Goal: Check status: Check status

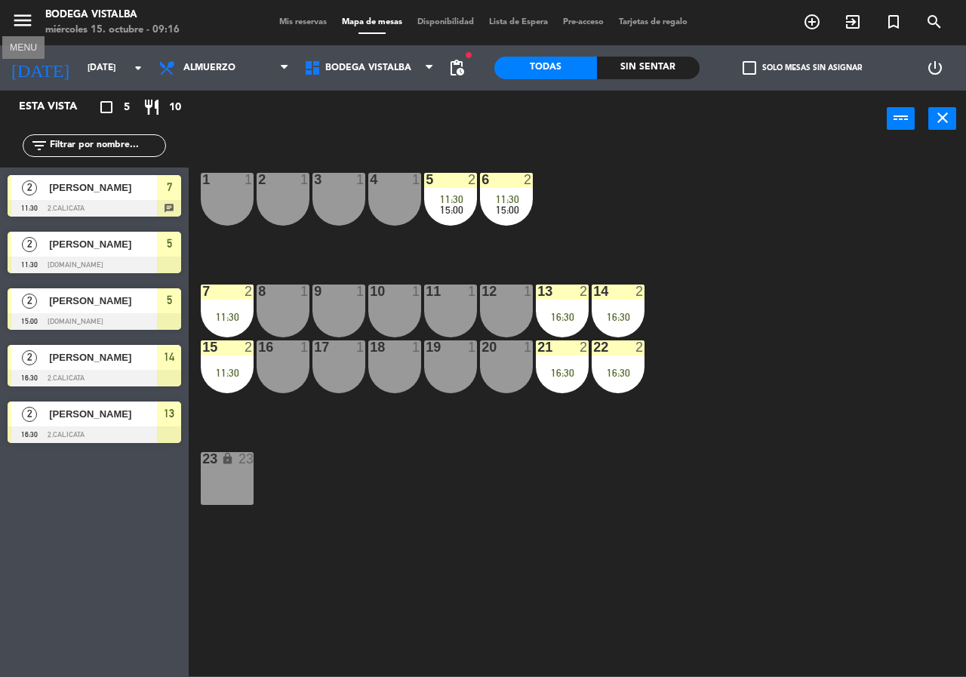
click at [20, 10] on icon "menu" at bounding box center [22, 20] width 23 height 23
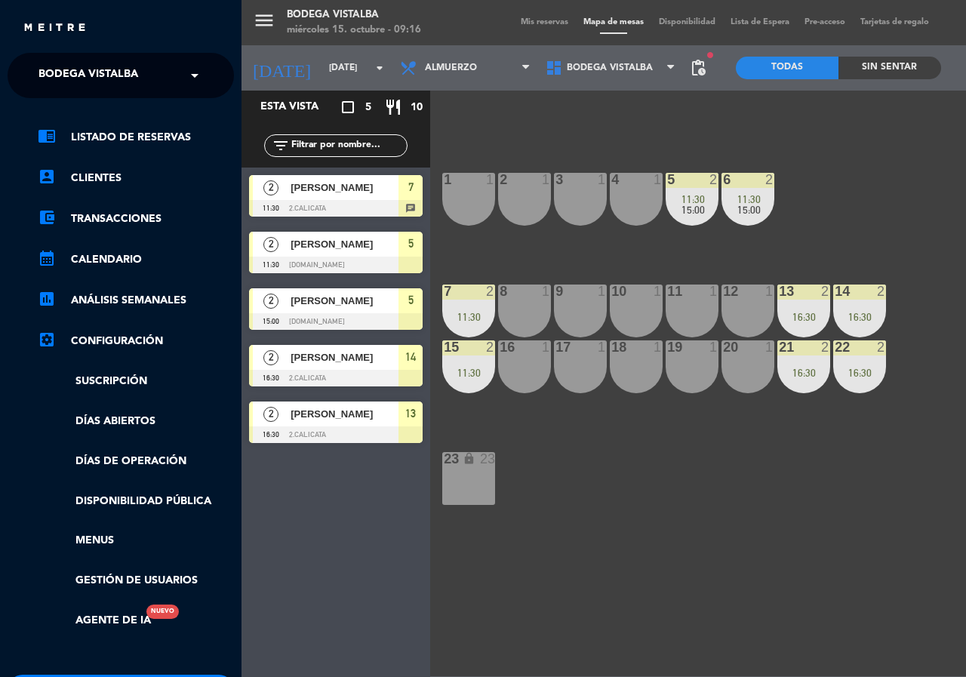
click at [48, 58] on ng-select "× BODEGA VISTALBA ×" at bounding box center [121, 75] width 226 height 45
click at [69, 96] on ng-select "× BODEGA VISTALBA ×" at bounding box center [121, 75] width 226 height 45
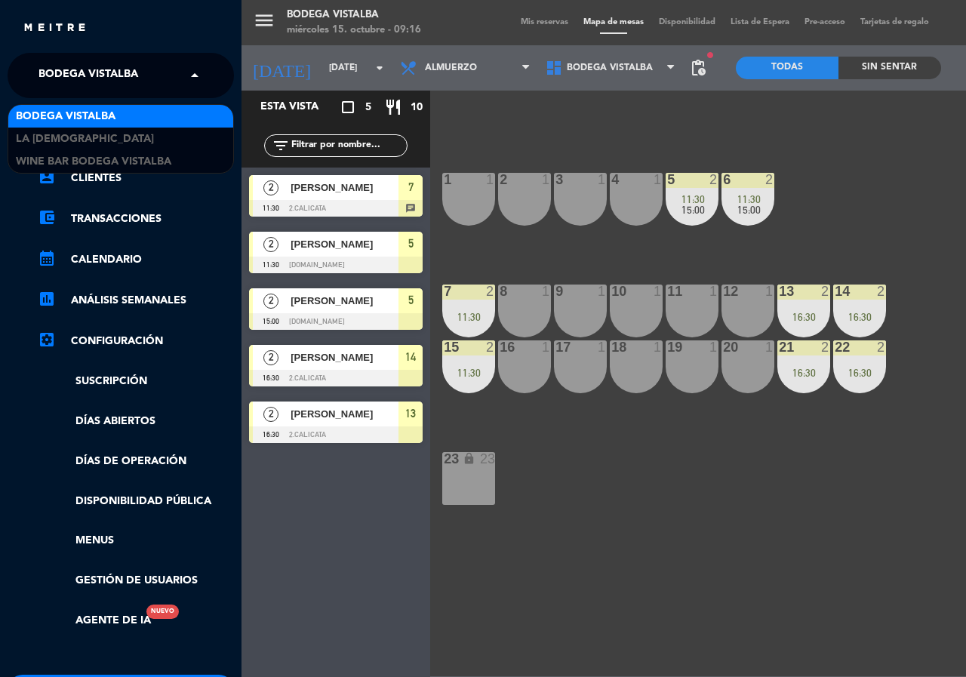
click at [68, 85] on span "BODEGA VISTALBA" at bounding box center [89, 76] width 100 height 32
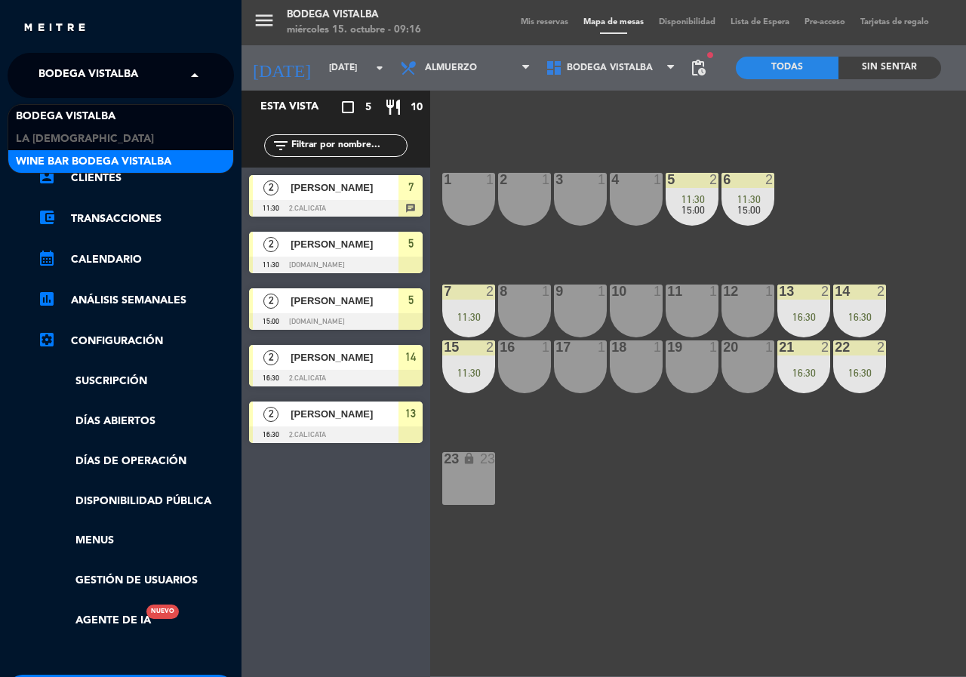
click at [72, 166] on span "Wine Bar Bodega Vistalba" at bounding box center [94, 161] width 156 height 17
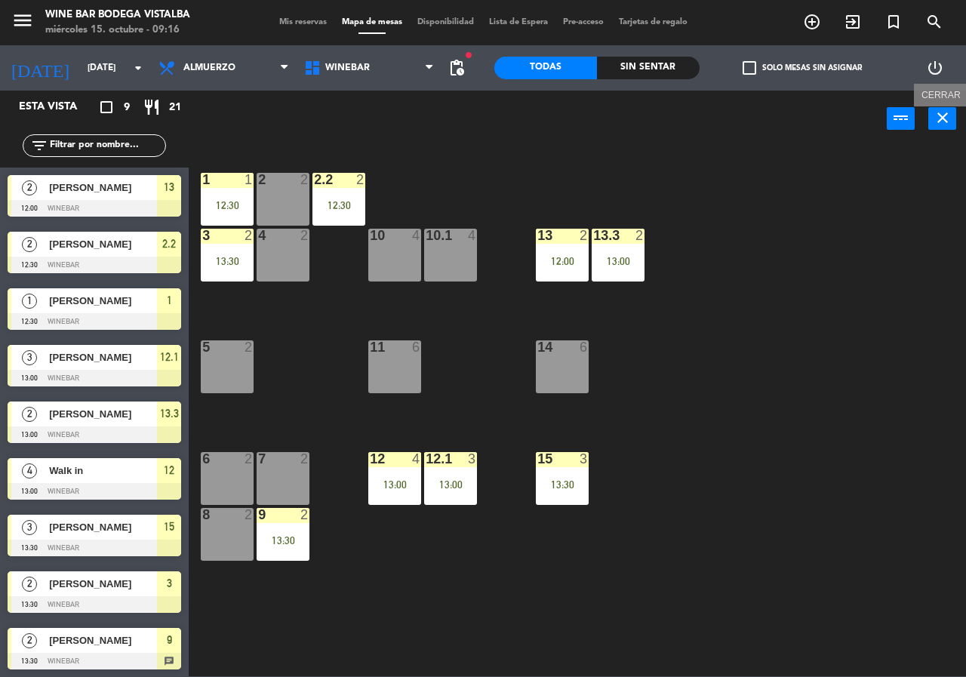
click at [951, 119] on icon "close" at bounding box center [943, 118] width 18 height 18
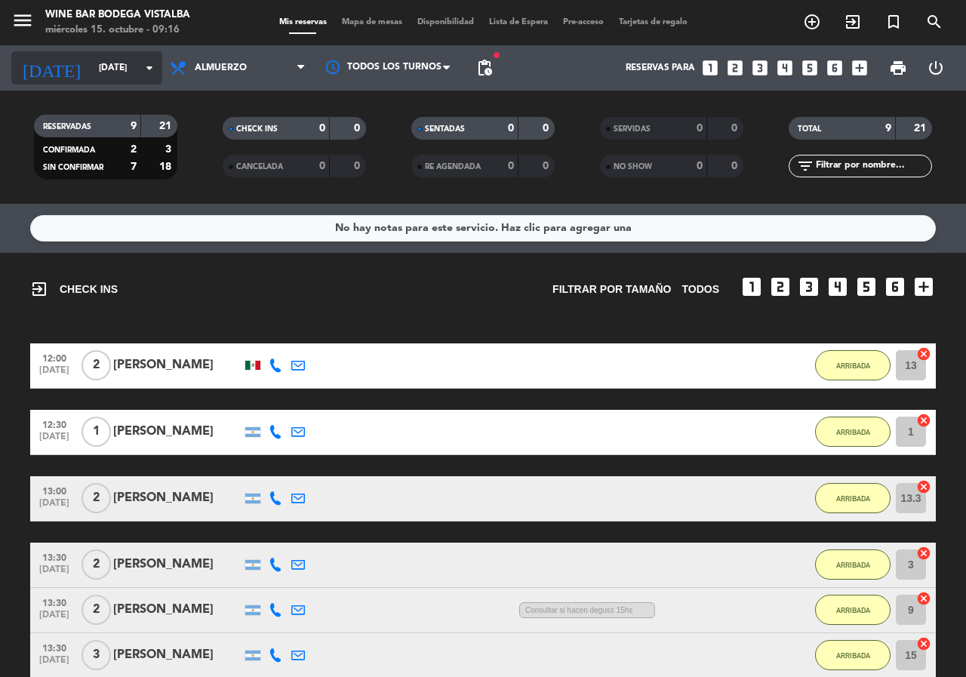
click at [91, 62] on input "[DATE]" at bounding box center [151, 68] width 120 height 26
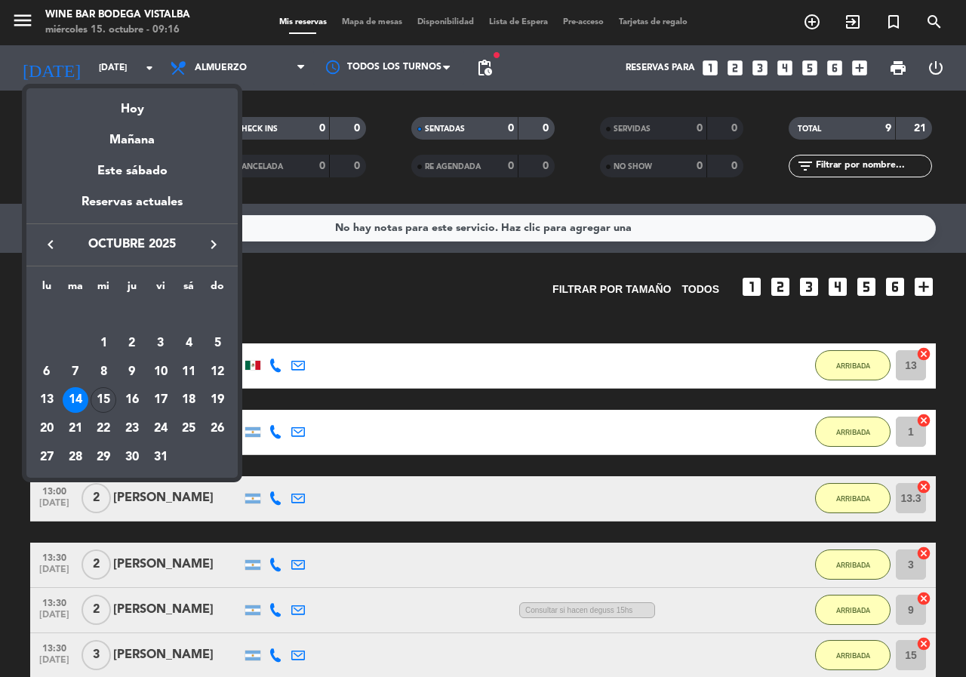
click at [119, 167] on div "Este sábado" at bounding box center [131, 171] width 211 height 42
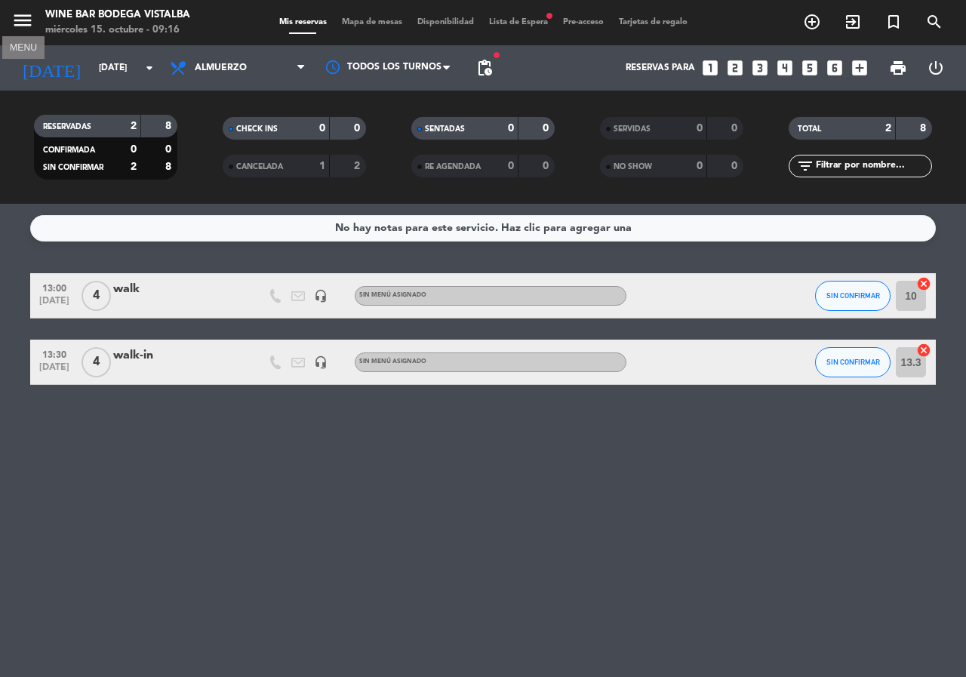
click at [24, 24] on icon "menu" at bounding box center [22, 20] width 23 height 23
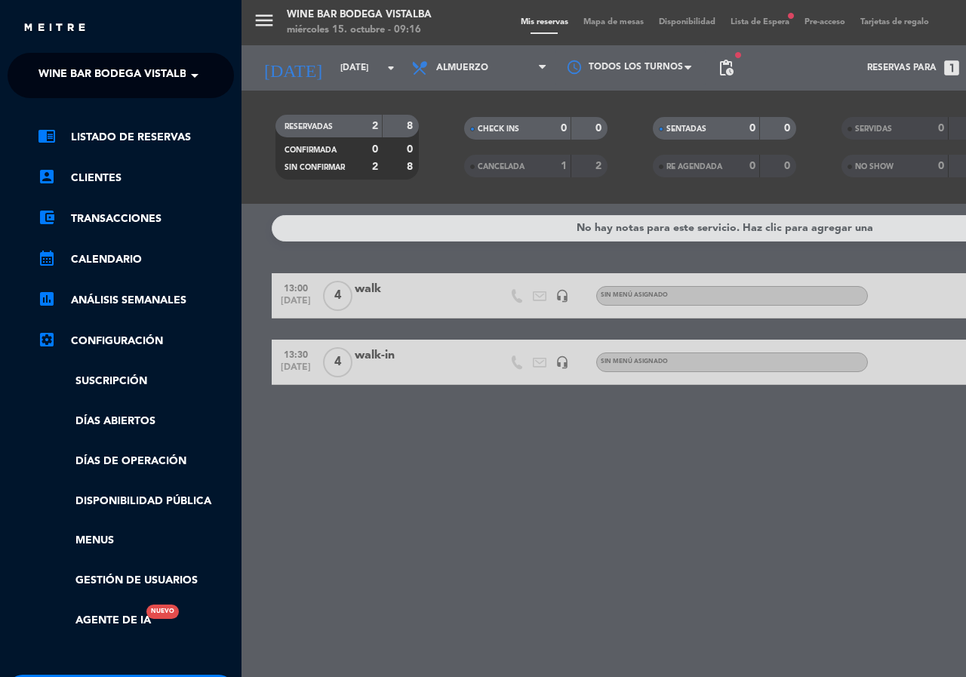
click at [70, 75] on span "Wine Bar Bodega Vistalba" at bounding box center [117, 76] width 156 height 32
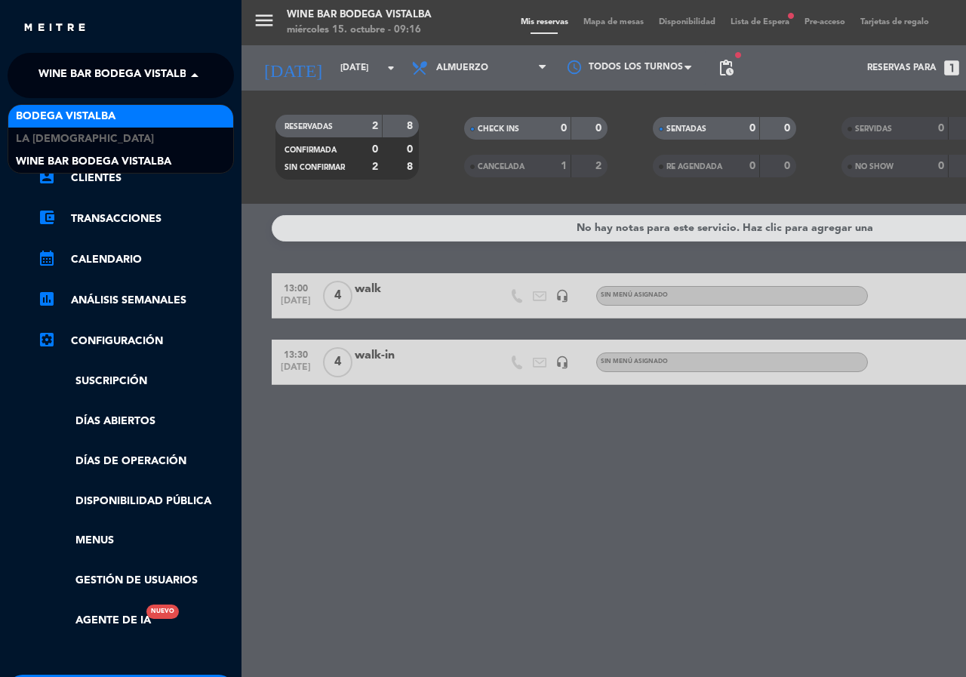
click at [64, 117] on span "BODEGA VISTALBA" at bounding box center [66, 116] width 100 height 17
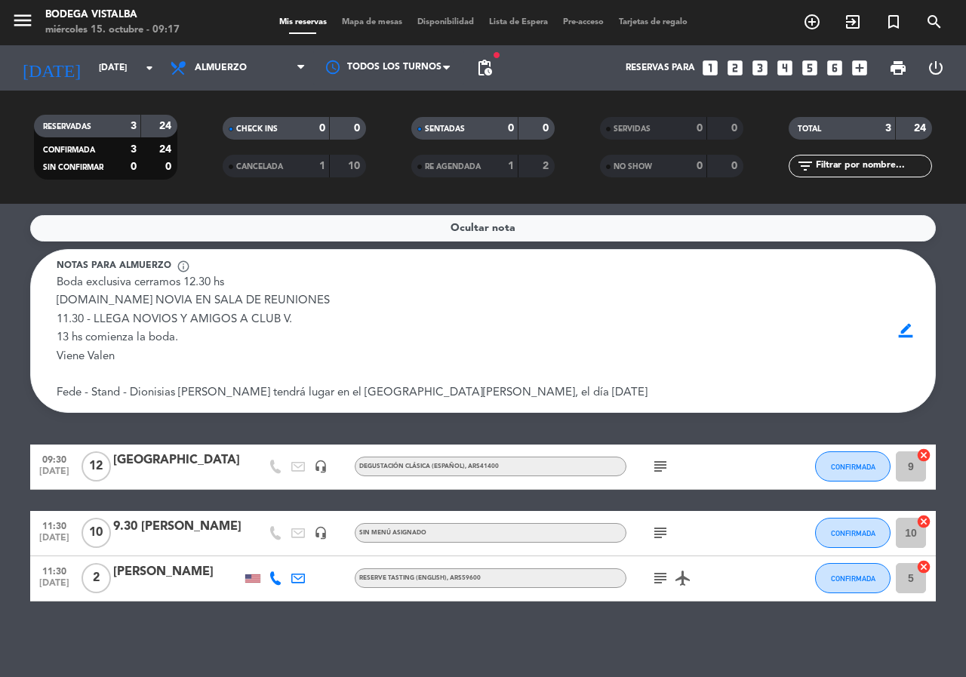
click at [11, 17] on div "menu BODEGA VISTALBA [DATE] 15. octubre - 09:17" at bounding box center [121, 22] width 242 height 35
click at [12, 19] on icon "menu" at bounding box center [22, 20] width 23 height 23
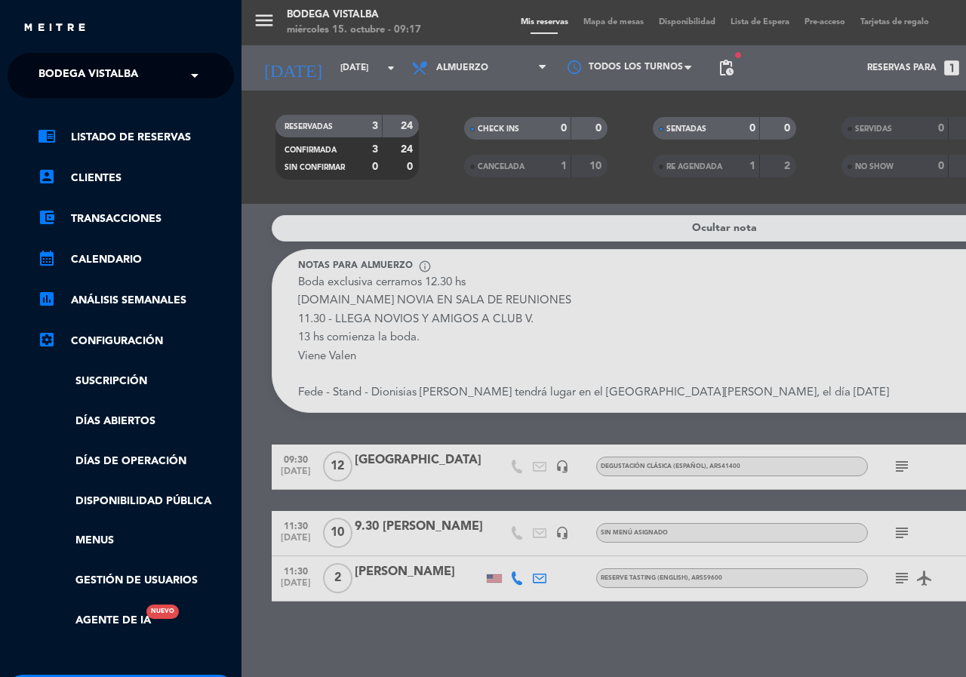
click at [51, 85] on span "BODEGA VISTALBA" at bounding box center [89, 76] width 100 height 32
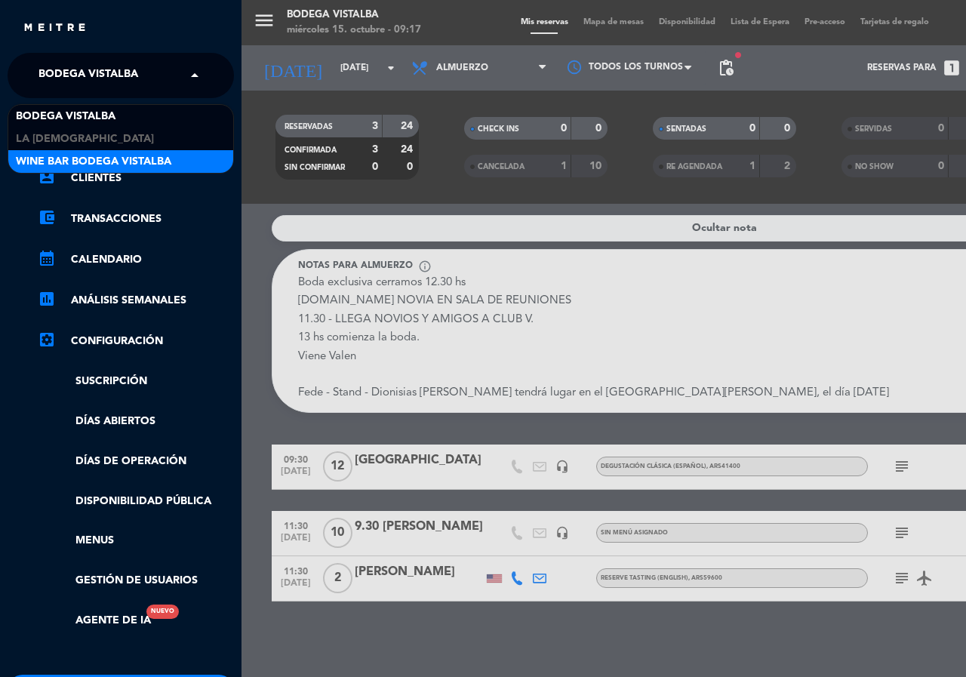
click at [78, 167] on span "Wine Bar Bodega Vistalba" at bounding box center [94, 161] width 156 height 17
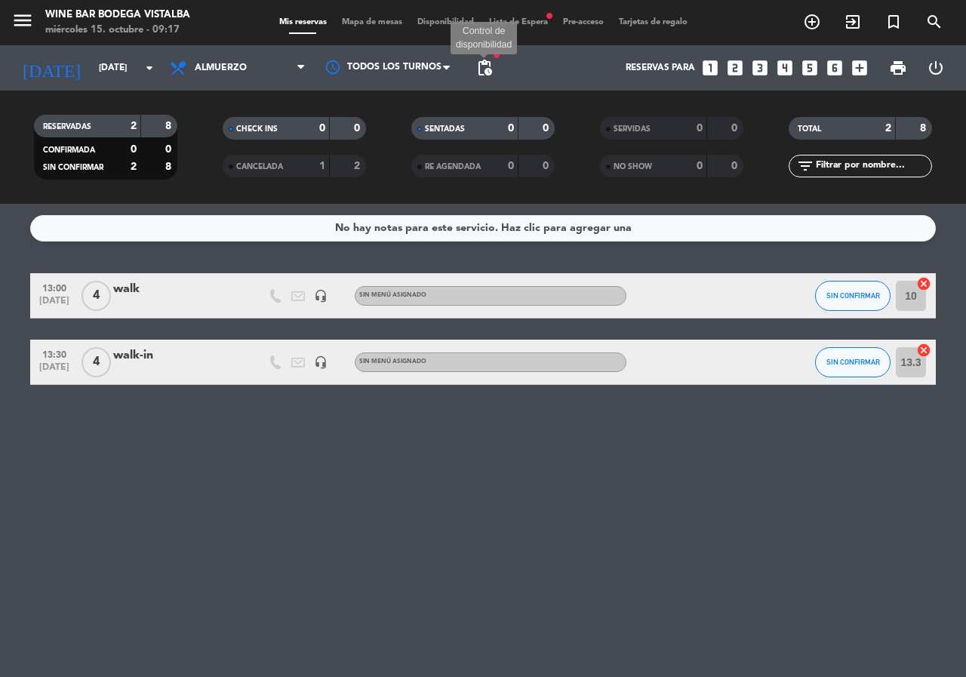
click at [485, 68] on span "pending_actions" at bounding box center [485, 68] width 18 height 18
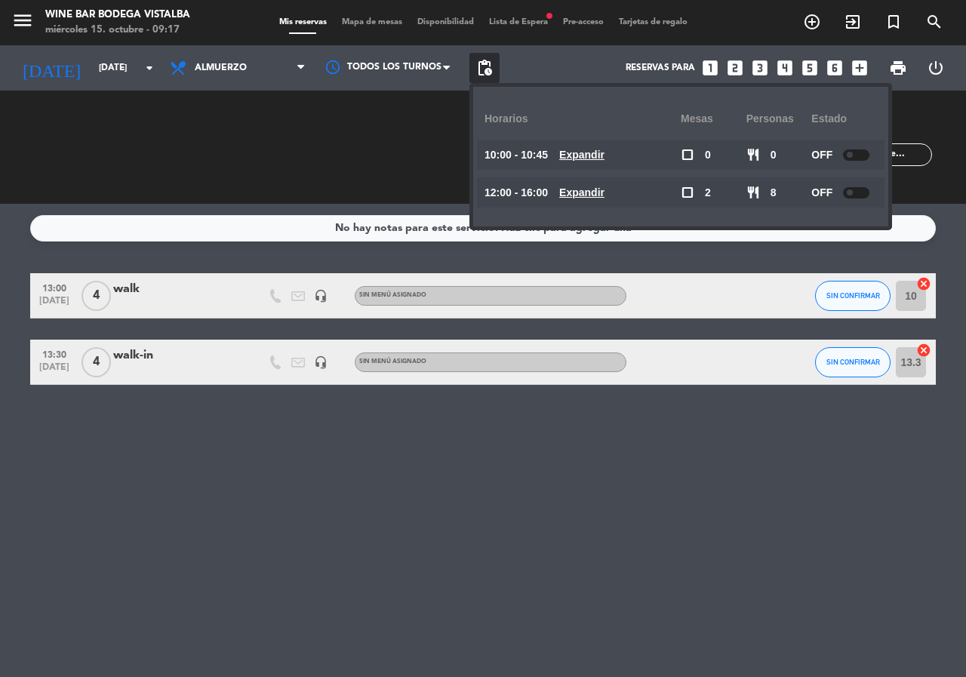
click at [617, 510] on div "No hay notas para este servicio. Haz clic para agregar una 13:00 [DATE] 4 walk …" at bounding box center [483, 440] width 966 height 473
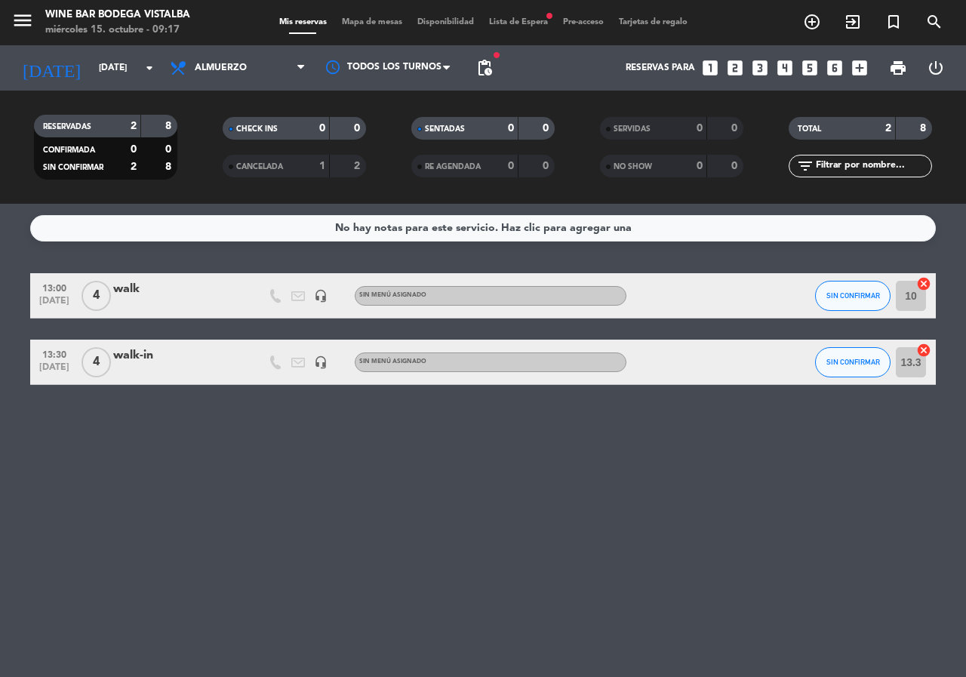
click at [41, 24] on span "menu" at bounding box center [28, 22] width 34 height 35
click at [28, 26] on icon "menu" at bounding box center [22, 20] width 23 height 23
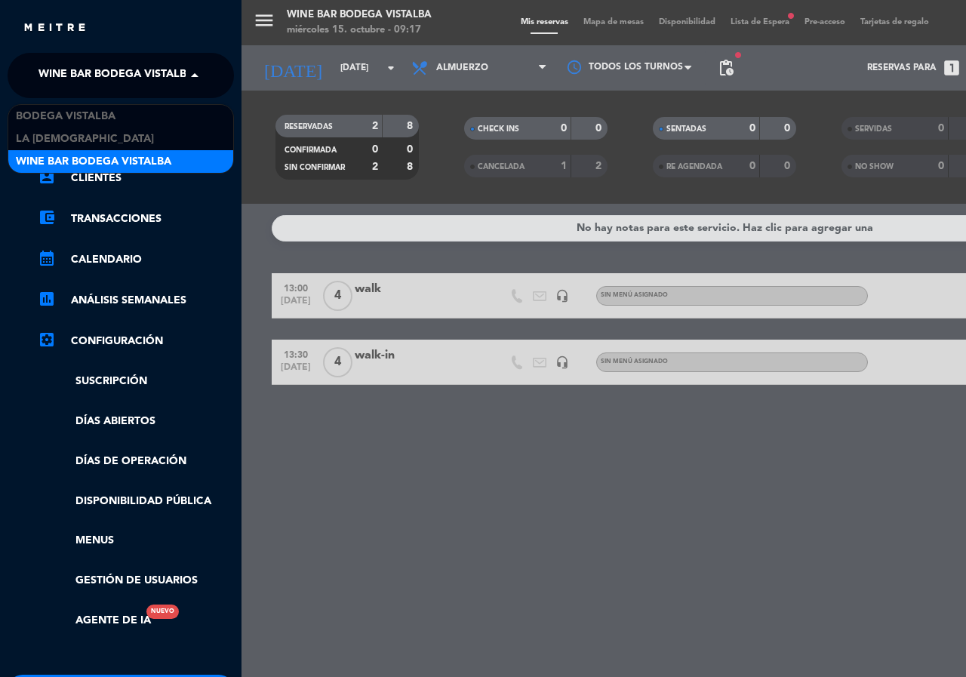
drag, startPoint x: 63, startPoint y: 80, endPoint x: 62, endPoint y: 96, distance: 15.9
click at [63, 81] on span "Wine Bar Bodega Vistalba" at bounding box center [117, 76] width 156 height 32
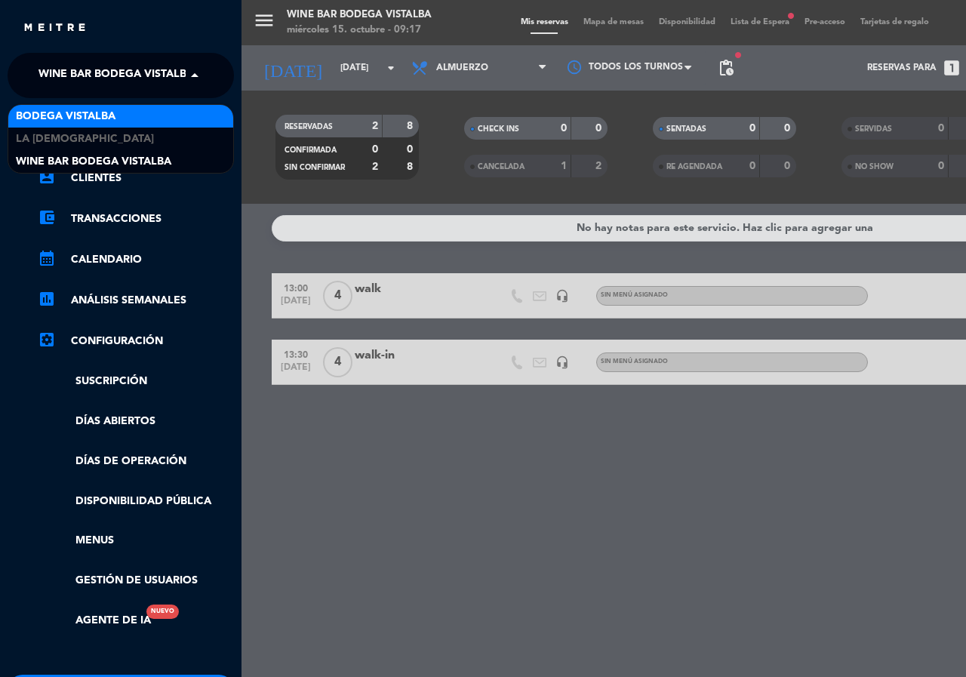
click at [59, 119] on span "BODEGA VISTALBA" at bounding box center [66, 116] width 100 height 17
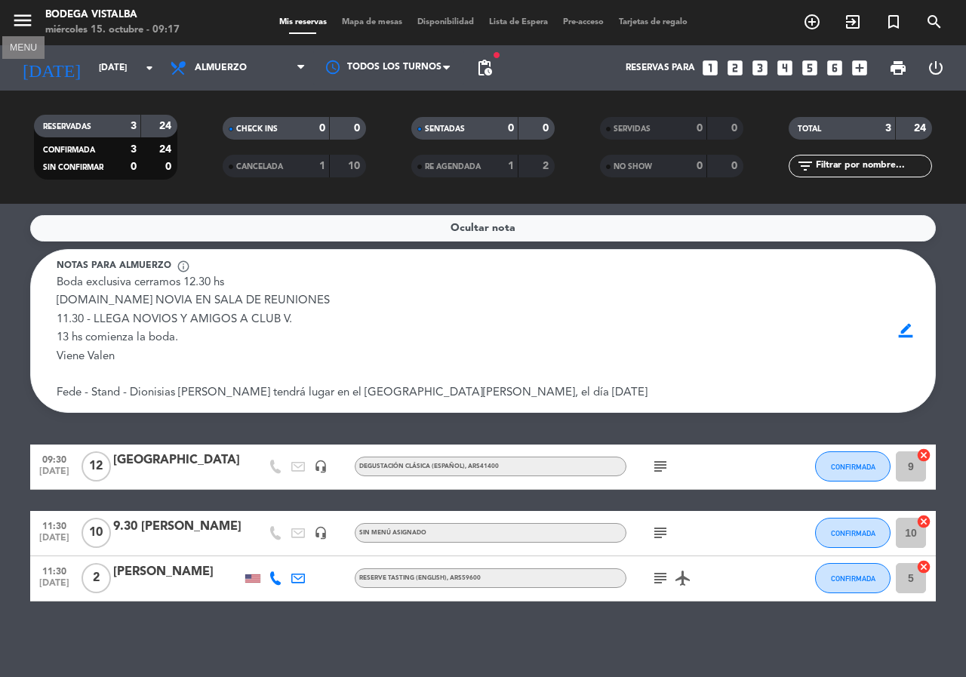
click at [12, 20] on icon "menu" at bounding box center [22, 20] width 23 height 23
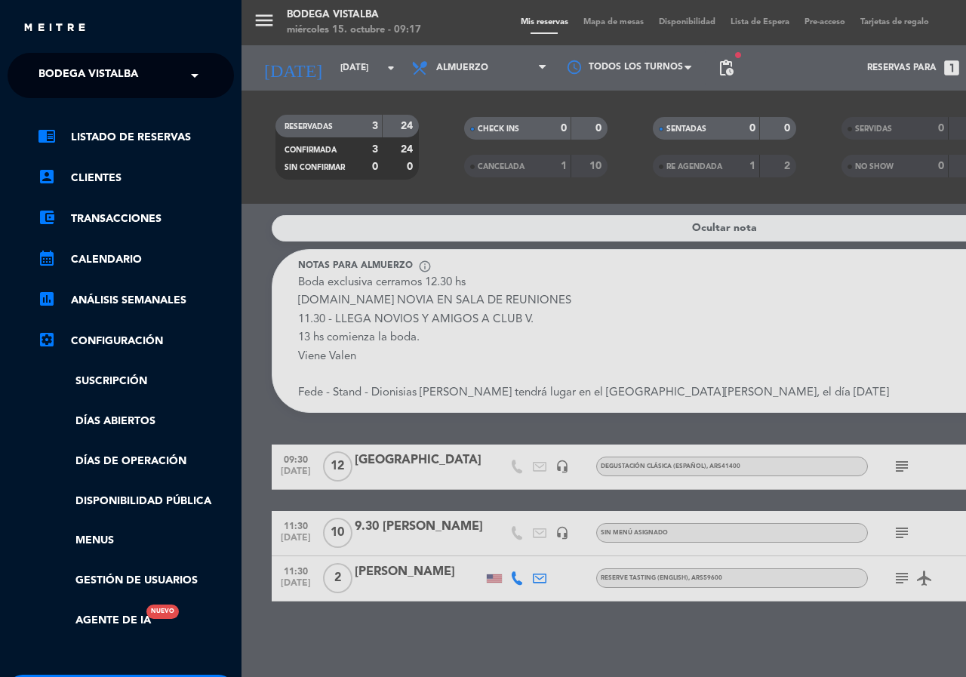
click at [67, 76] on span "BODEGA VISTALBA" at bounding box center [89, 76] width 100 height 32
click at [387, 23] on div "menu BODEGA VISTALBA [DATE] 15. octubre - 09:17 Mis reservas Mapa de mesas Disp…" at bounding box center [725, 338] width 966 height 677
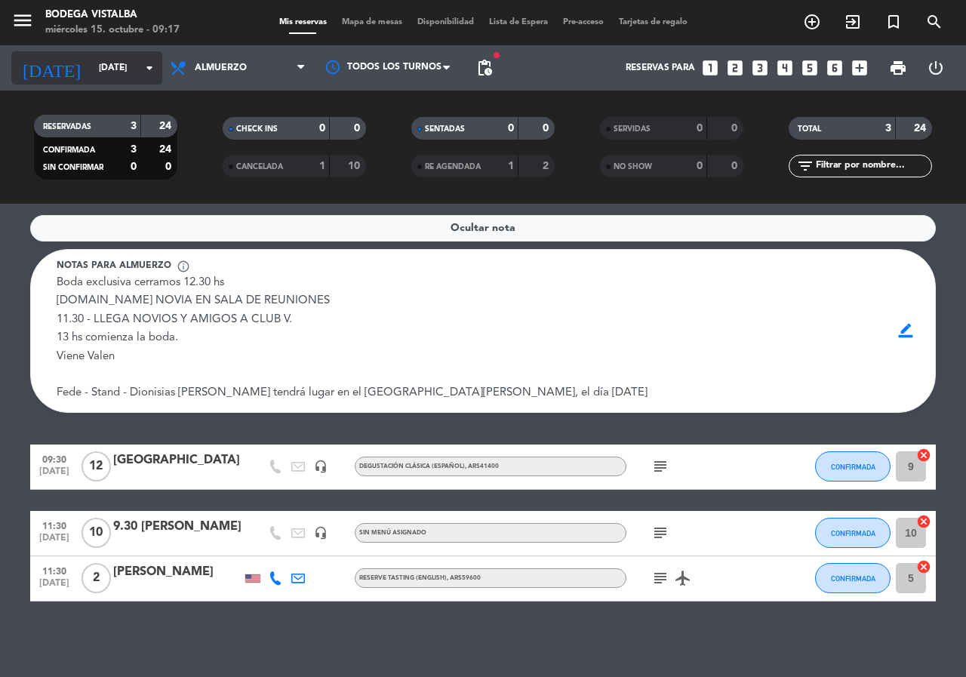
click at [91, 76] on input "[DATE]" at bounding box center [151, 68] width 120 height 26
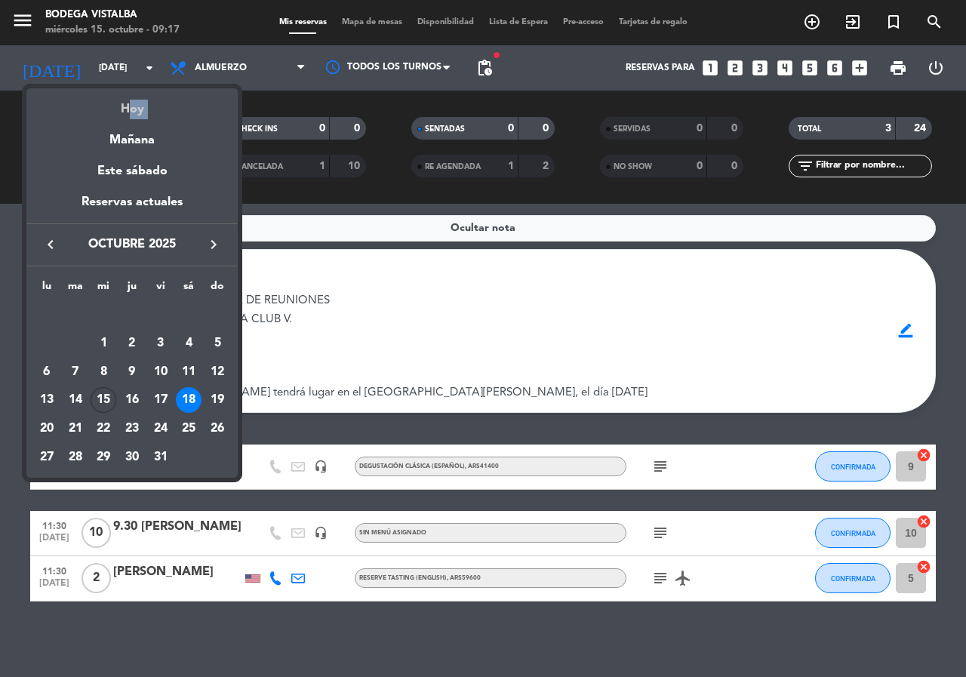
click at [84, 116] on div "semana que viene esta semana semana previa misma semana del año anterior Hoy Ma…" at bounding box center [131, 177] width 211 height 178
click at [84, 116] on div "Hoy" at bounding box center [131, 103] width 211 height 31
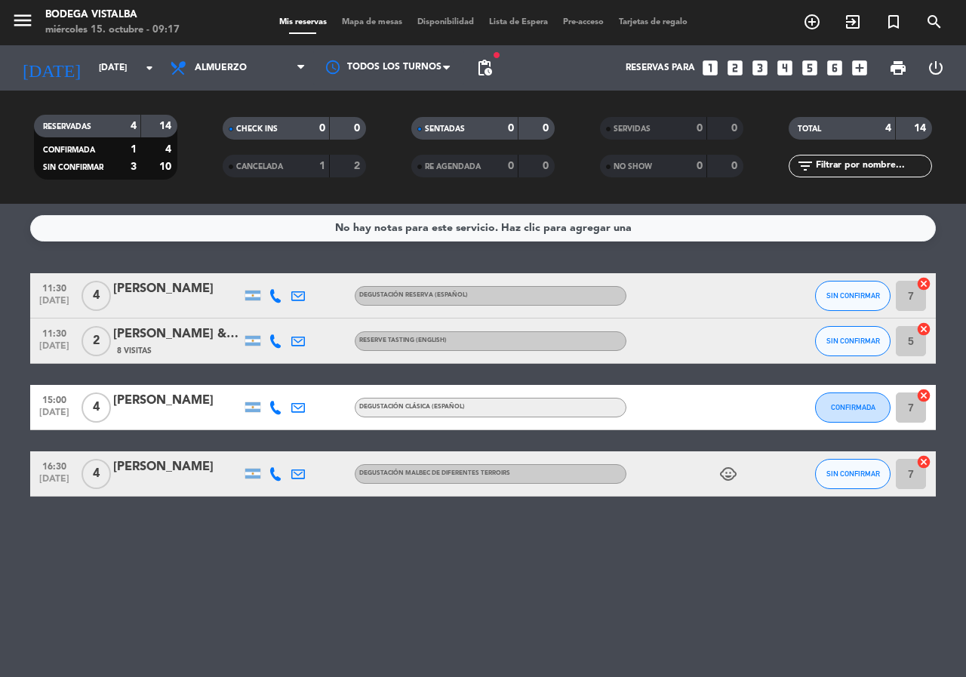
click at [475, 54] on span "pending_actions" at bounding box center [485, 68] width 30 height 30
click at [485, 69] on span "pending_actions" at bounding box center [485, 68] width 18 height 18
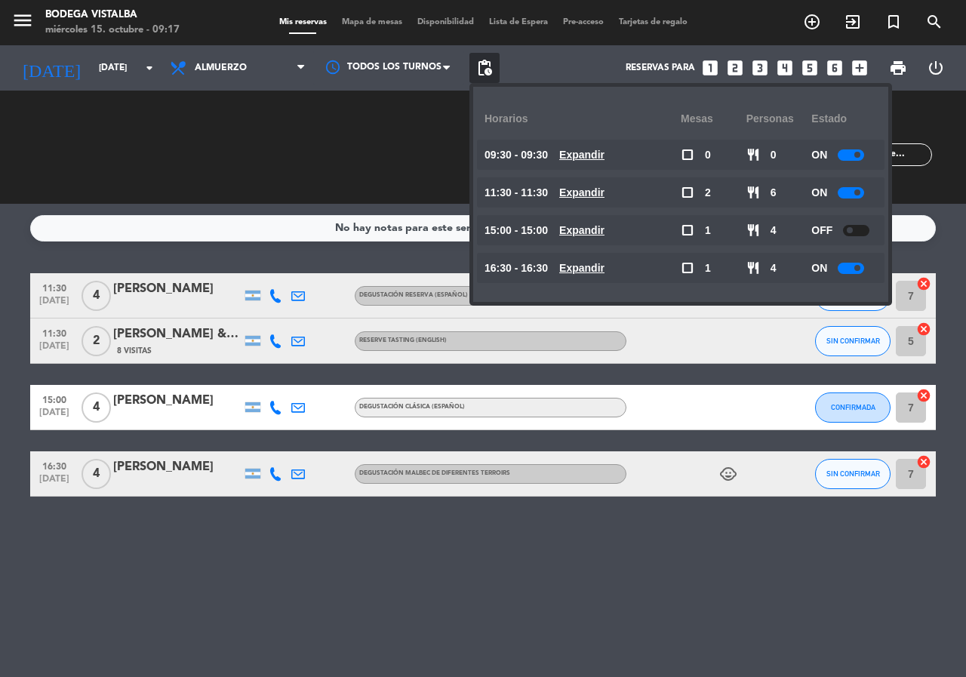
click at [485, 69] on span "pending_actions" at bounding box center [485, 68] width 18 height 18
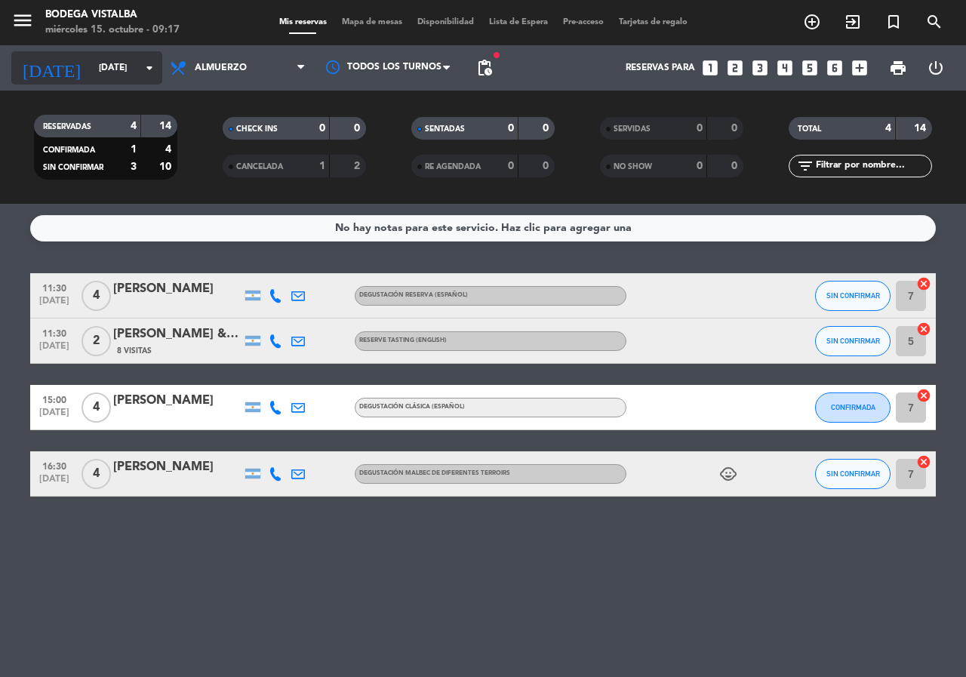
click at [75, 53] on div "[DATE] [DATE] arrow_drop_down" at bounding box center [86, 67] width 151 height 33
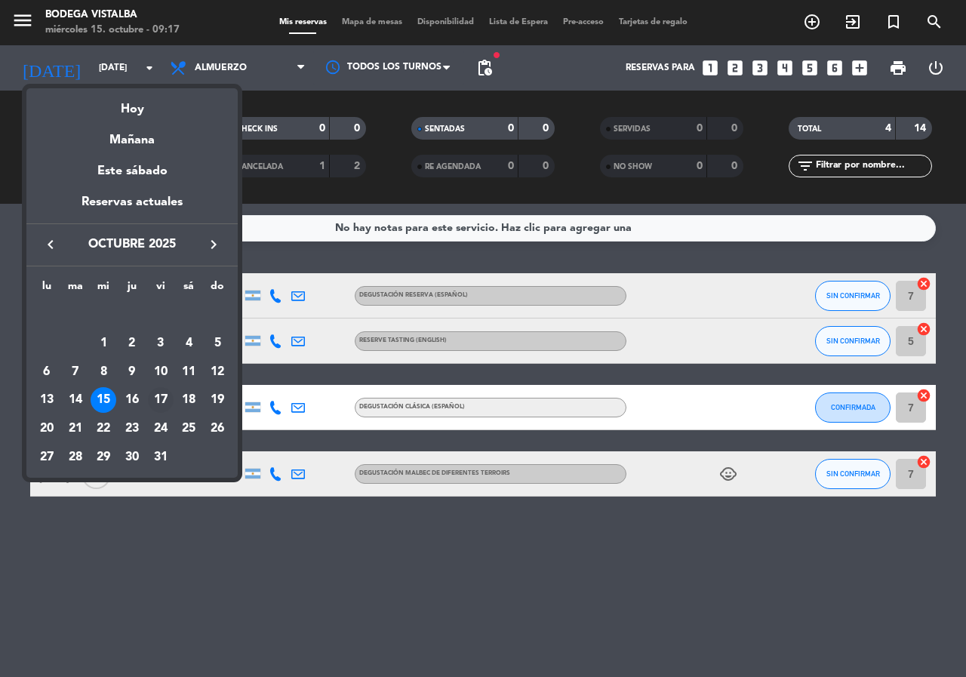
click at [161, 390] on div "17" at bounding box center [161, 400] width 26 height 26
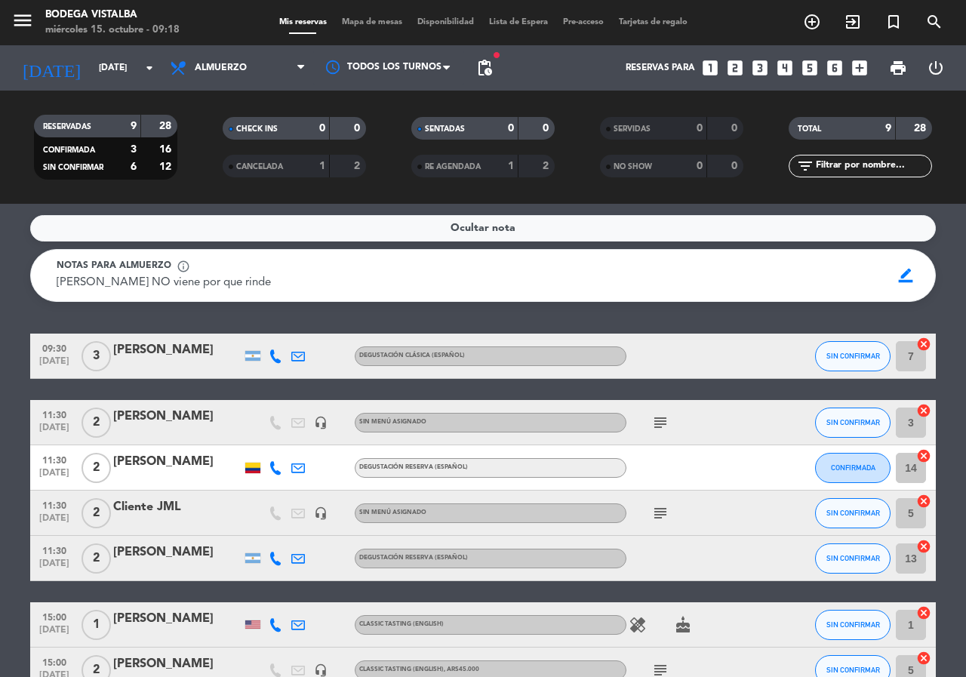
click at [274, 365] on div at bounding box center [275, 356] width 23 height 45
click at [273, 356] on icon at bounding box center [276, 357] width 14 height 14
click at [258, 336] on span "Copiar" at bounding box center [264, 331] width 32 height 16
click at [263, 329] on span "Copiar" at bounding box center [264, 331] width 32 height 16
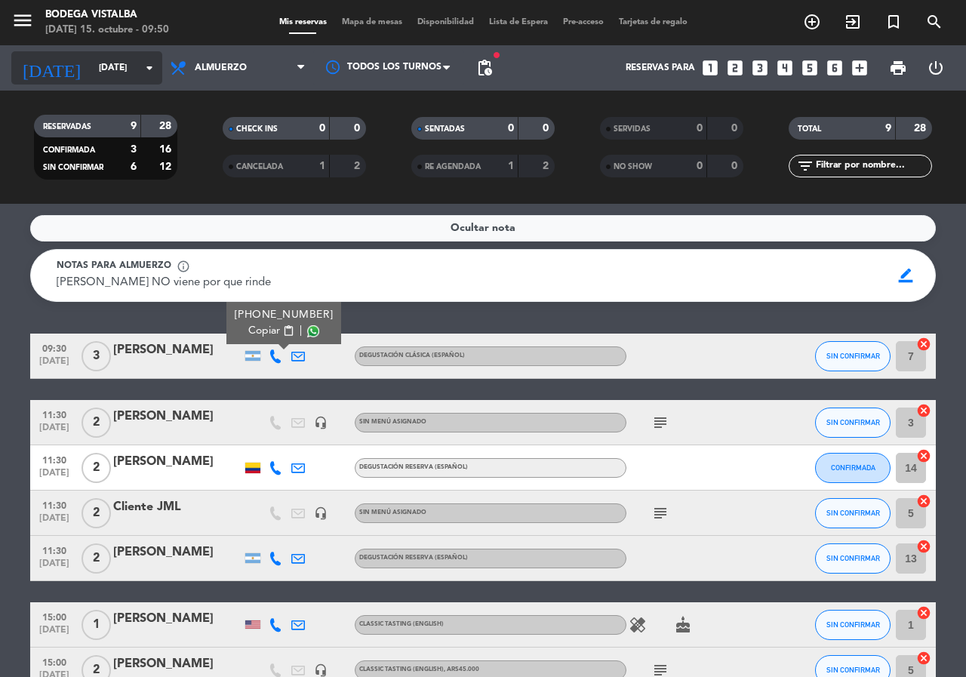
click at [91, 69] on input "[DATE]" at bounding box center [151, 68] width 120 height 26
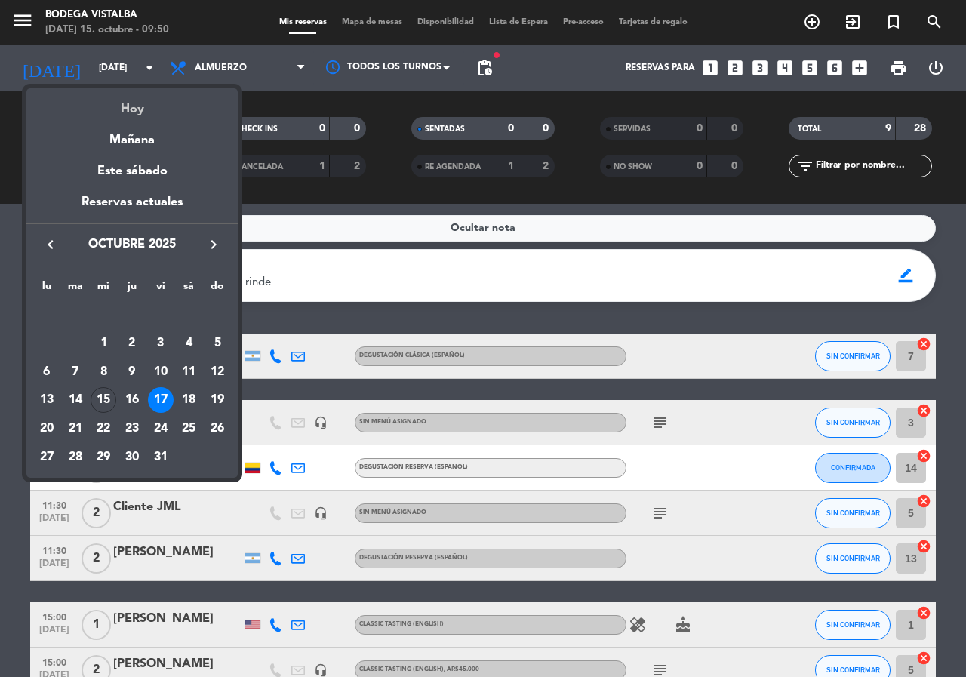
click at [85, 106] on div "Hoy" at bounding box center [131, 103] width 211 height 31
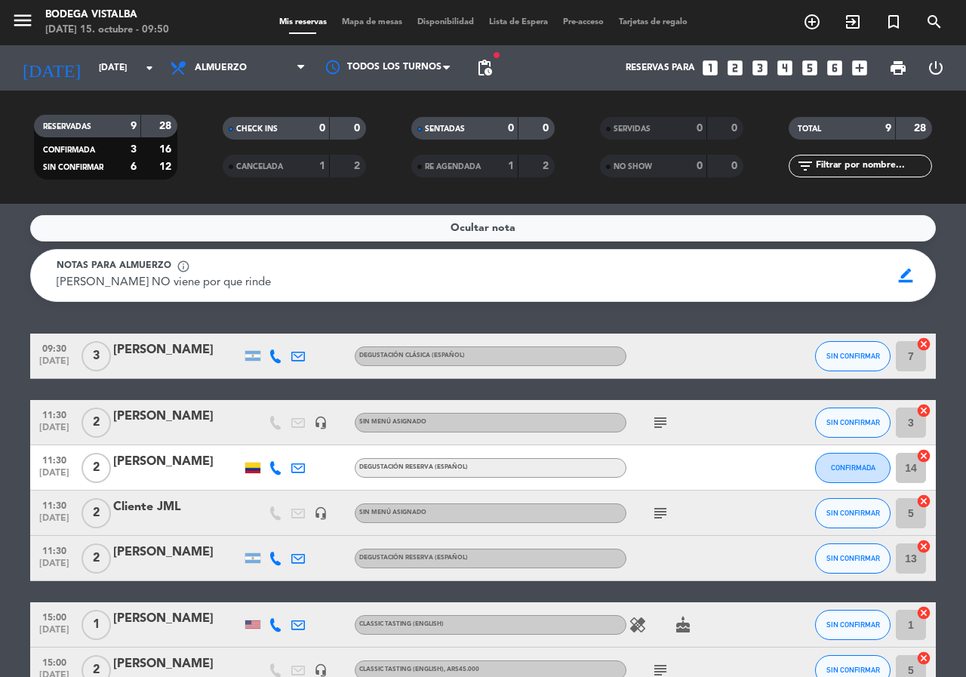
type input "[DATE]"
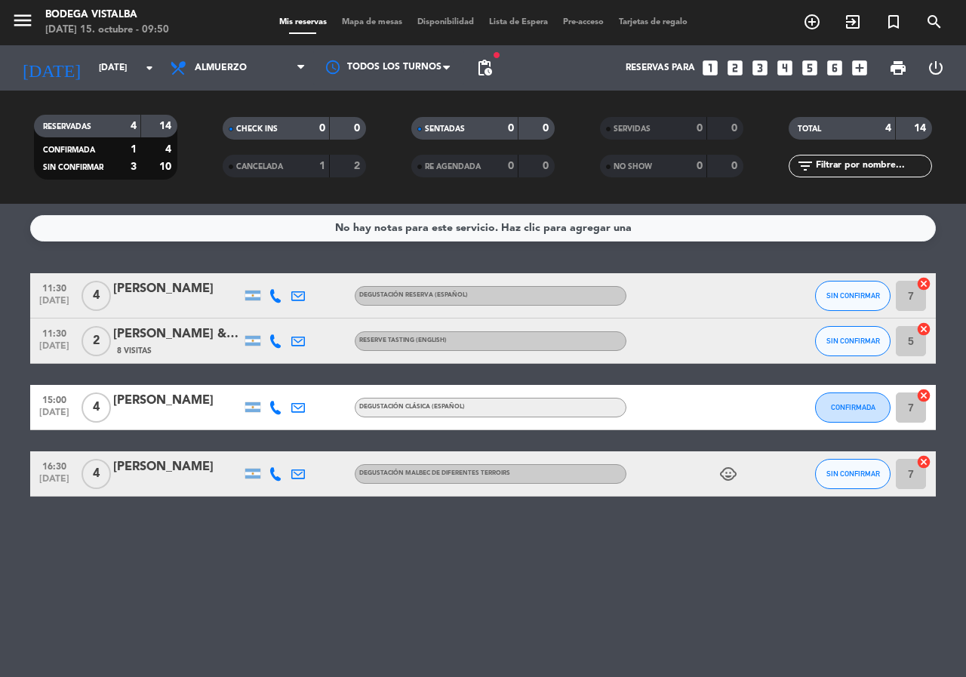
click at [0, 325] on bookings-row "11:30 [DATE] 4 [PERSON_NAME] Degustación Reserva (Español) SIN CONFIRMAR 7 canc…" at bounding box center [483, 384] width 966 height 223
